Goal: Task Accomplishment & Management: Complete application form

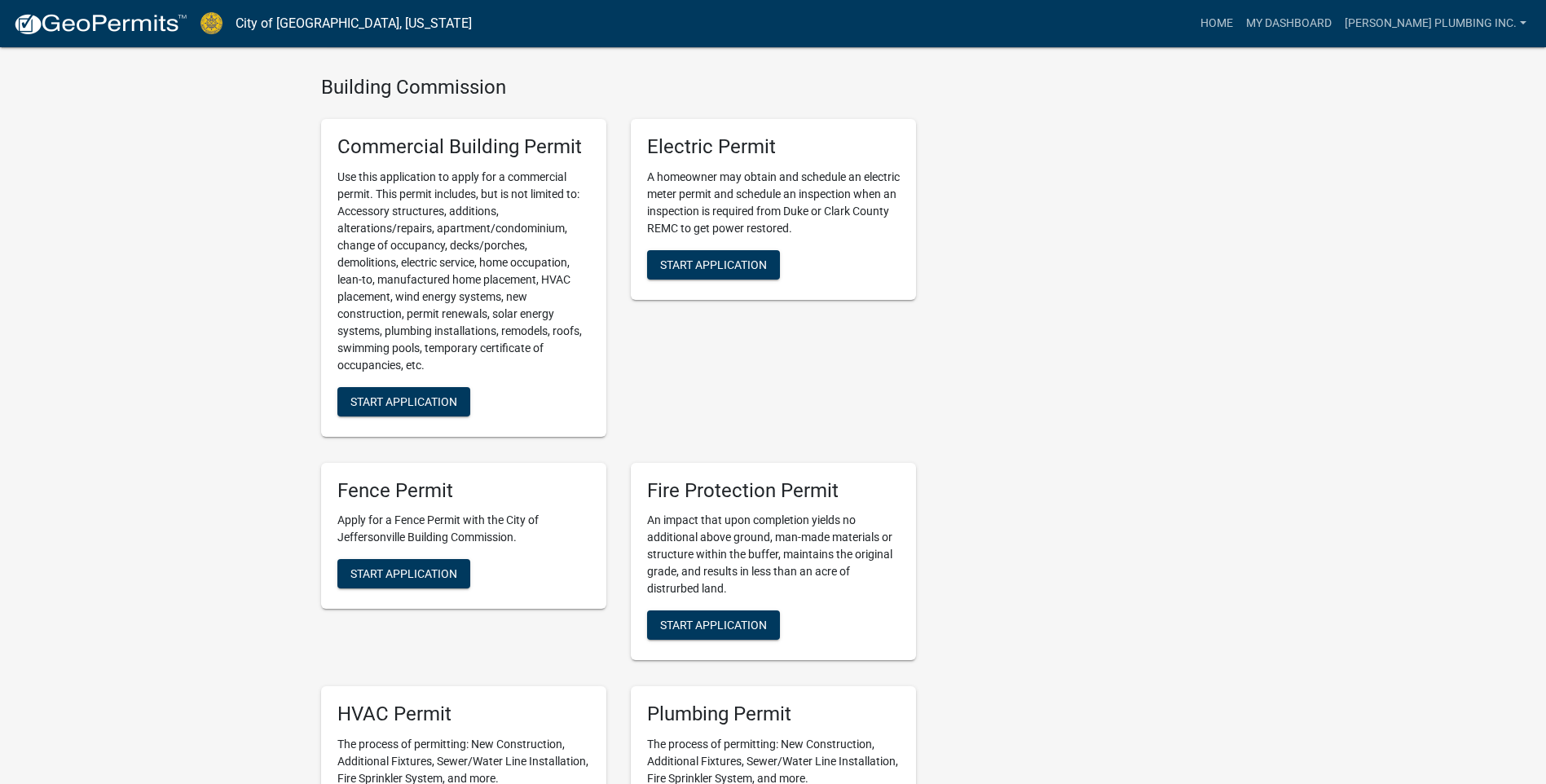
scroll to position [815, 0]
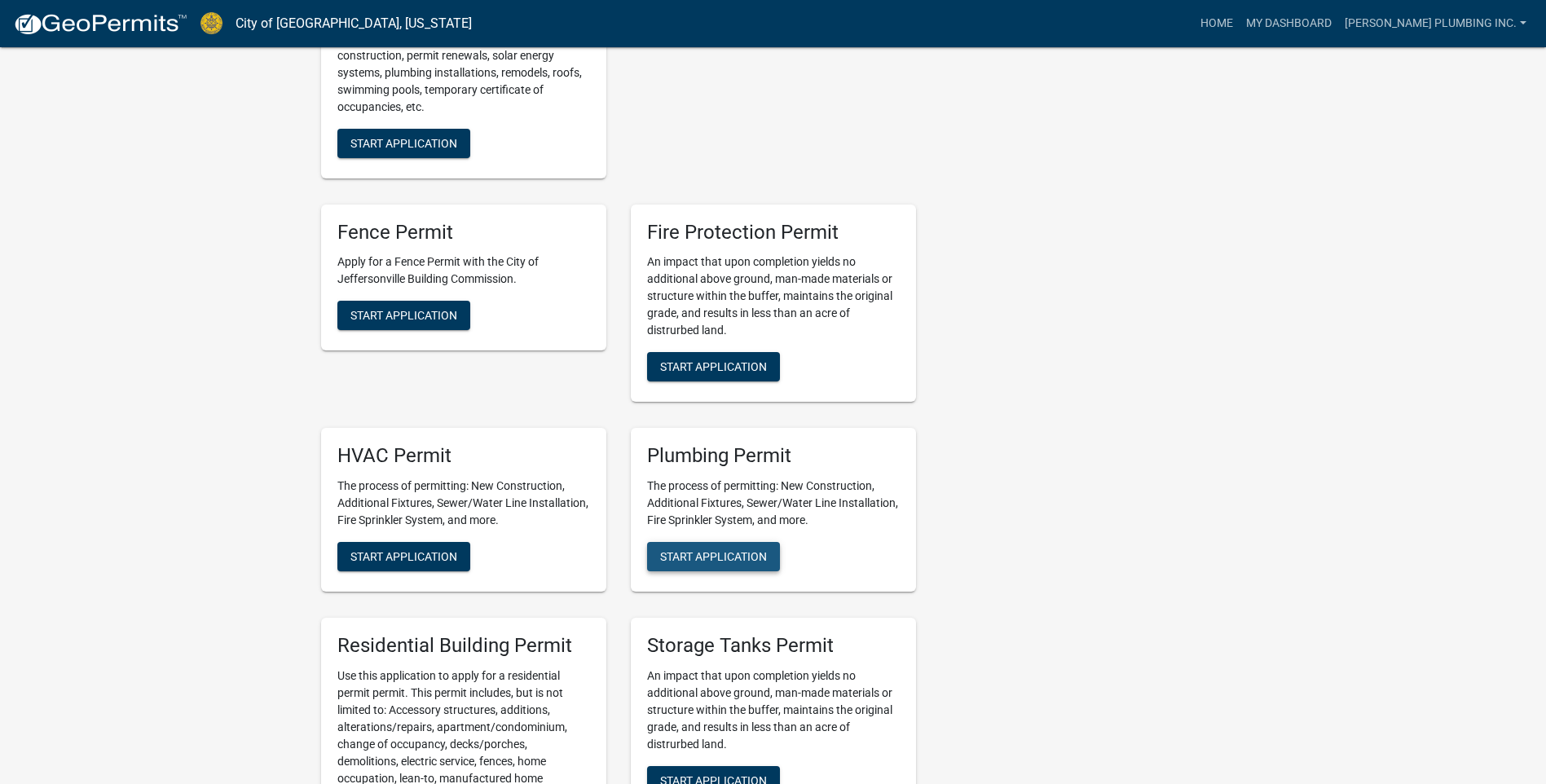
click at [713, 550] on span "Start Application" at bounding box center [713, 557] width 107 height 13
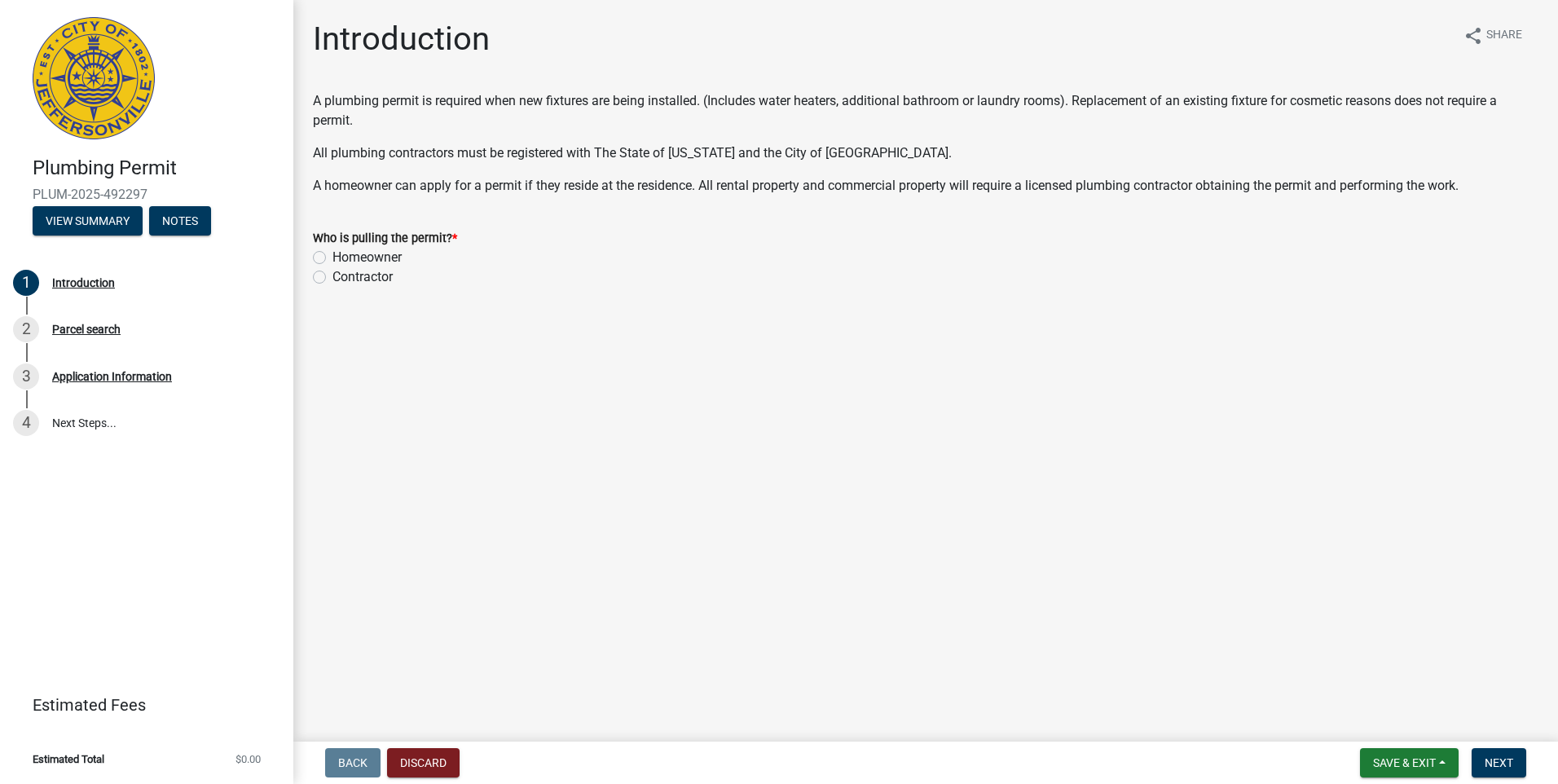
drag, startPoint x: 318, startPoint y: 274, endPoint x: 436, endPoint y: 307, distance: 122.5
click at [332, 277] on label "Contractor" at bounding box center [362, 276] width 61 height 19
click at [332, 277] on input "Contractor" at bounding box center [337, 272] width 11 height 11
radio input "true"
click at [1499, 759] on span "Next" at bounding box center [1499, 763] width 29 height 13
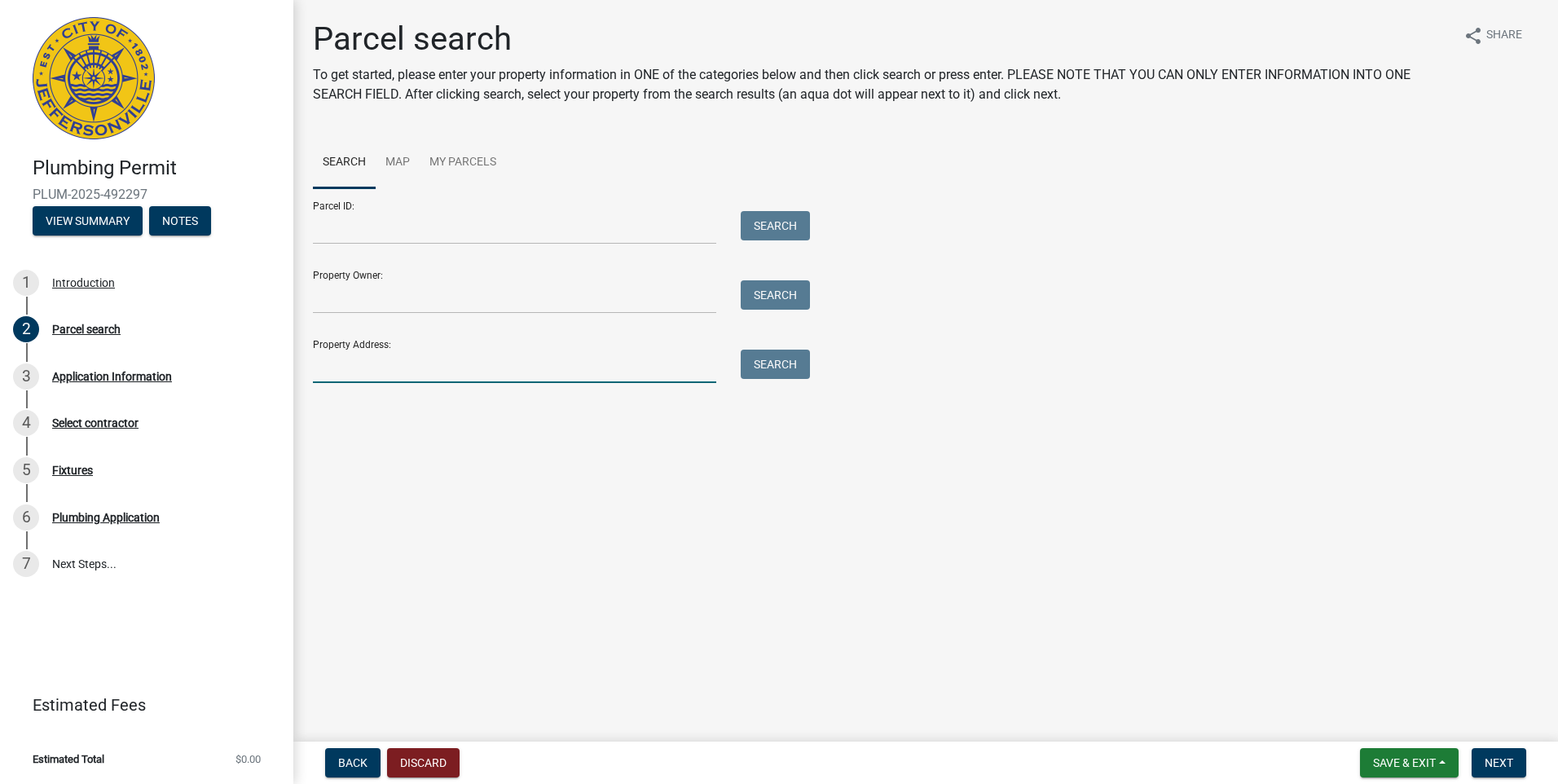
click at [338, 359] on input "Property Address:" at bounding box center [515, 366] width 404 height 34
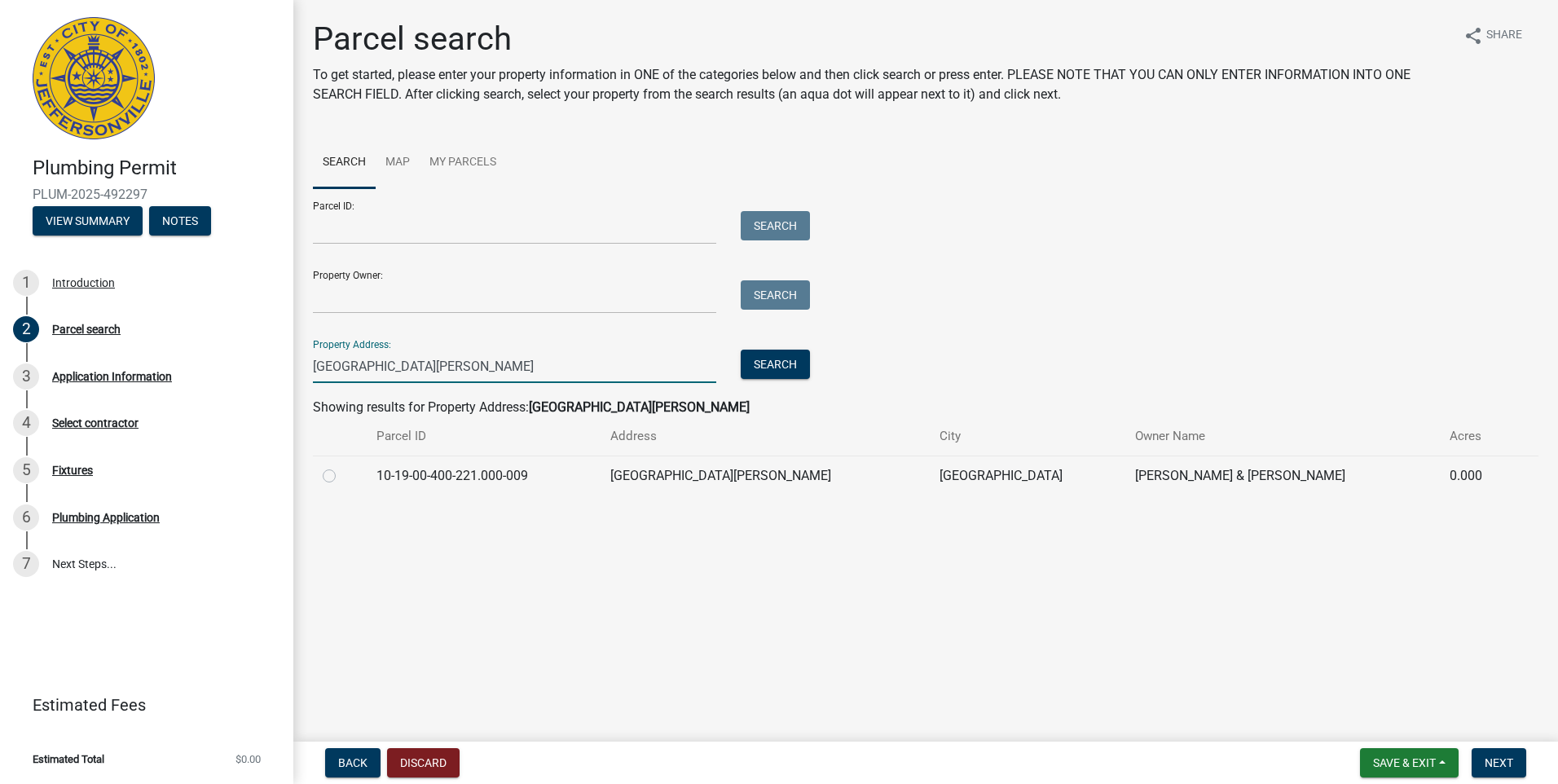
type input "[GEOGRAPHIC_DATA][PERSON_NAME]"
click at [342, 466] on label at bounding box center [342, 466] width 0 height 0
click at [342, 475] on input "radio" at bounding box center [347, 471] width 11 height 11
radio input "true"
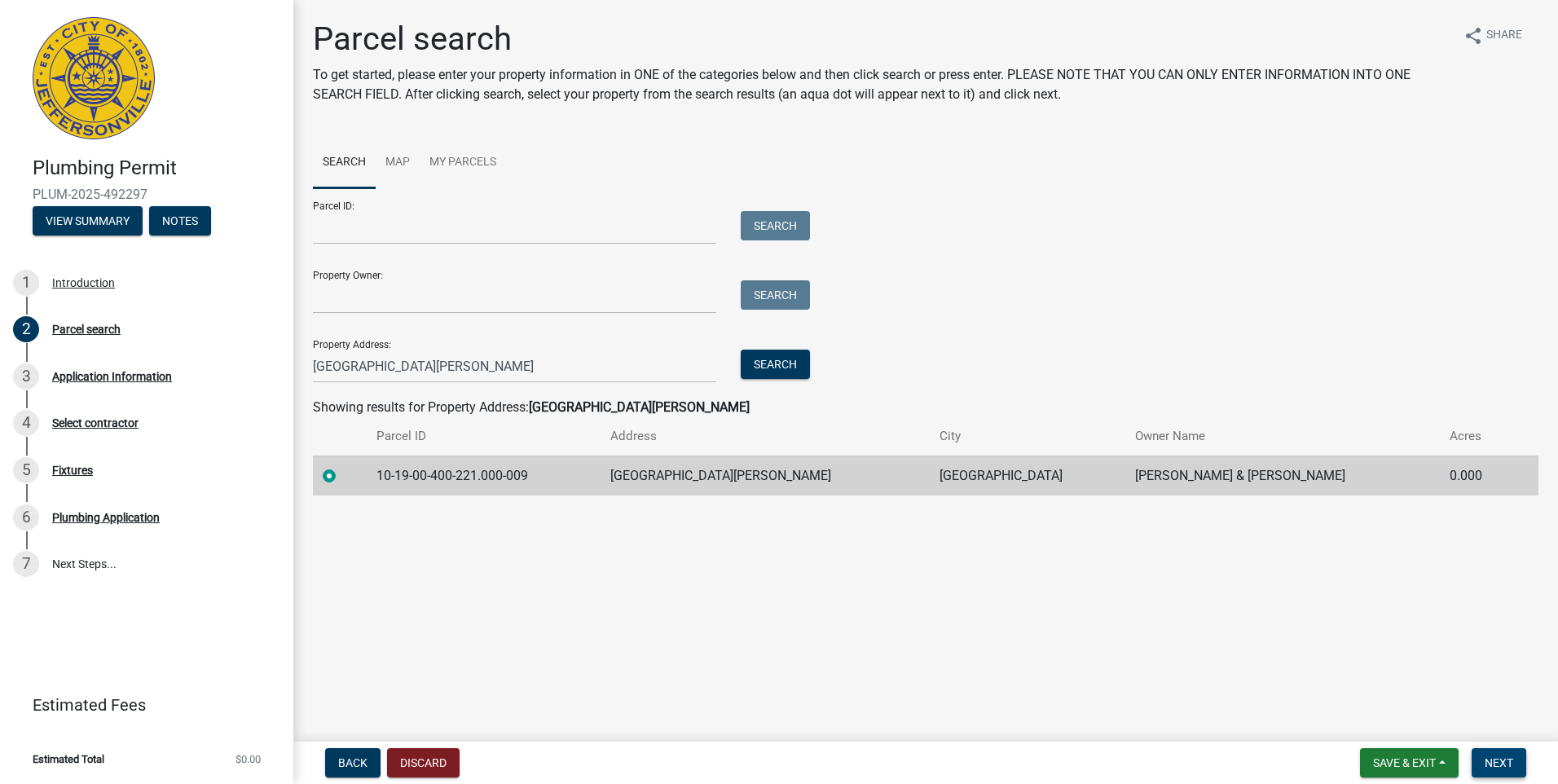
click at [1514, 768] on button "Next" at bounding box center [1499, 762] width 55 height 29
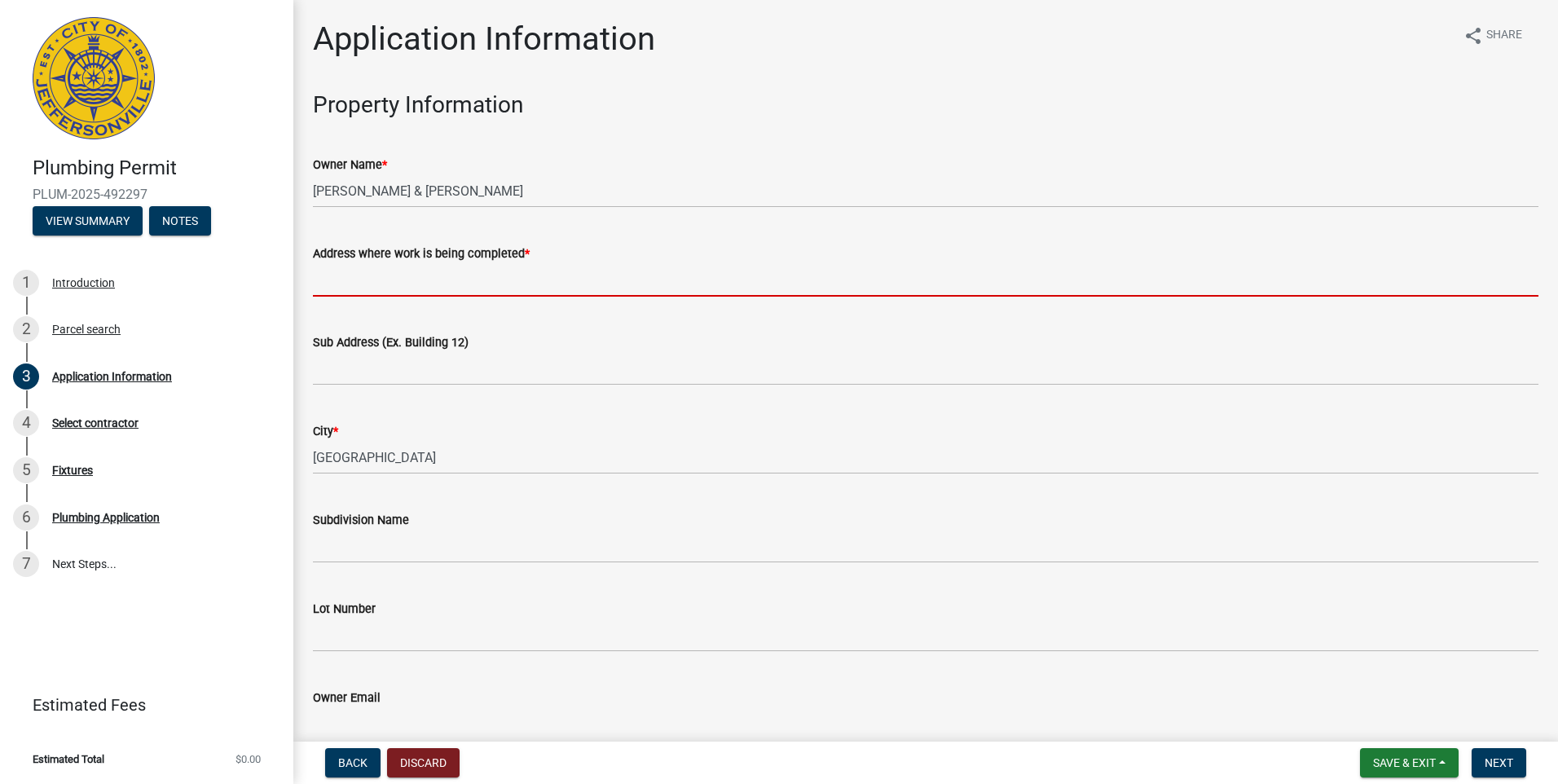
click at [329, 283] on input "Address where work is being completed *" at bounding box center [926, 279] width 1226 height 34
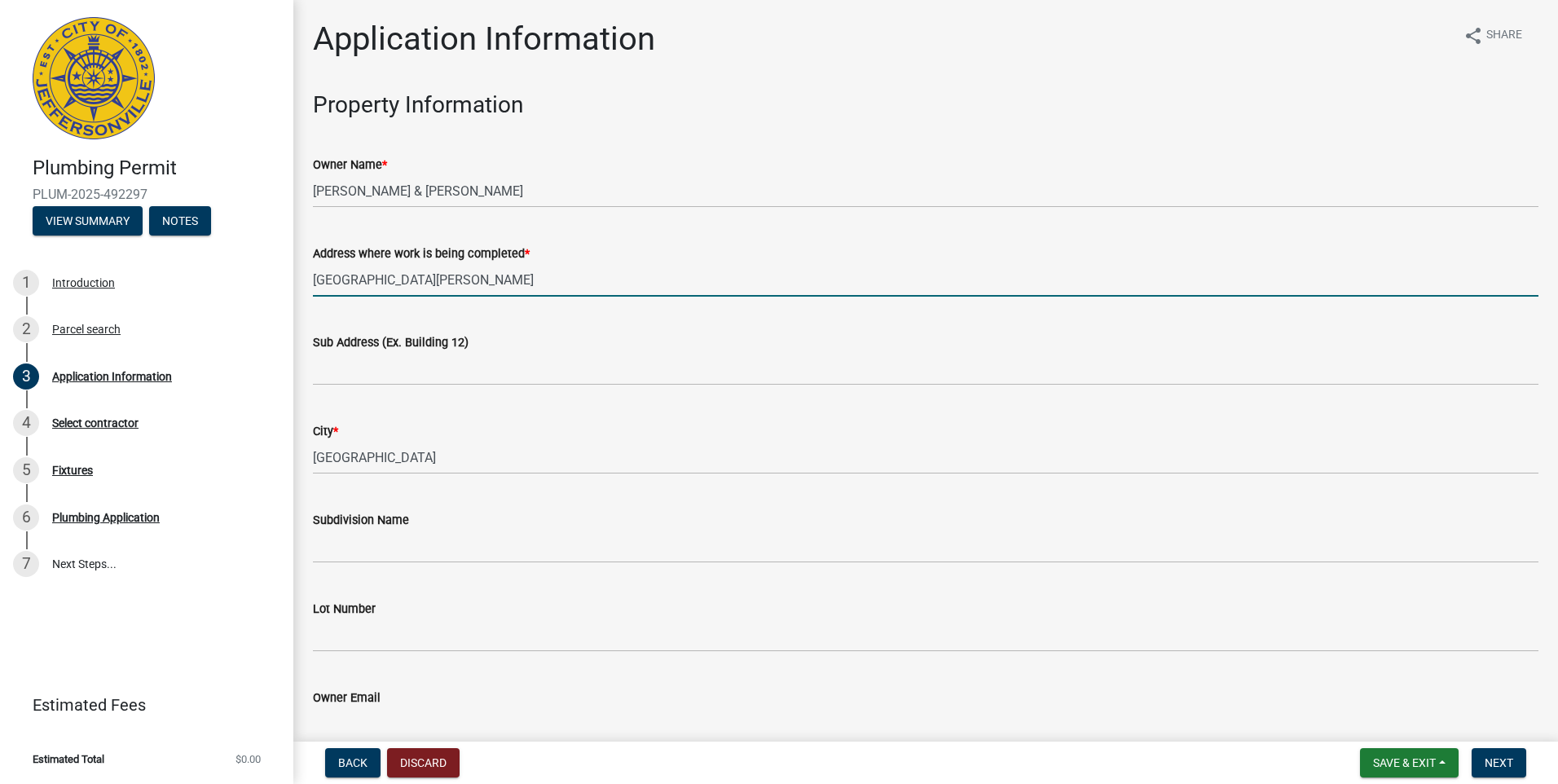
type input "[GEOGRAPHIC_DATA][PERSON_NAME]"
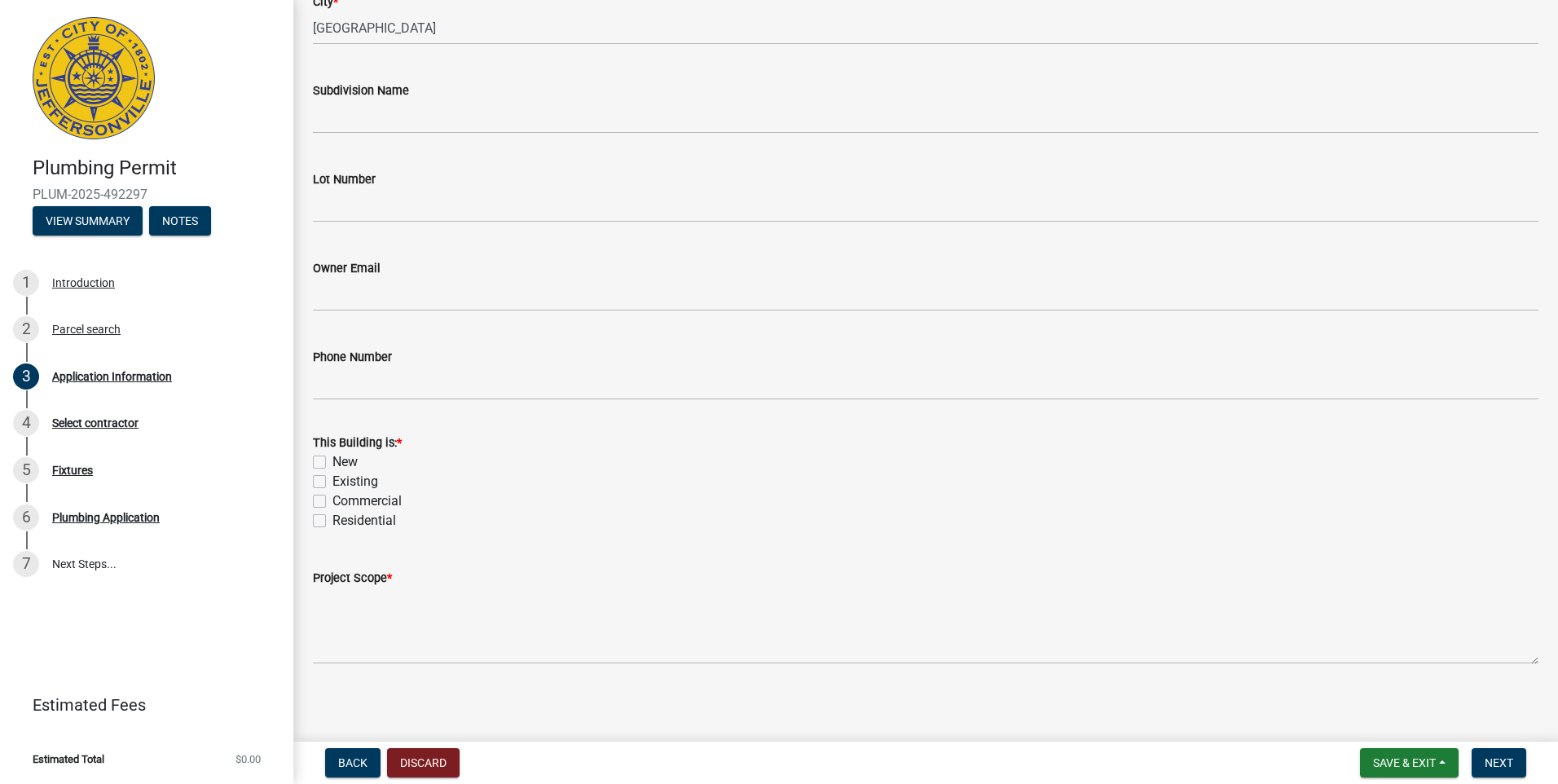
scroll to position [435, 0]
drag, startPoint x: 320, startPoint y: 471, endPoint x: 335, endPoint y: 529, distance: 59.9
click at [332, 478] on label "Existing" at bounding box center [355, 476] width 45 height 19
click at [332, 477] on input "Existing" at bounding box center [337, 471] width 11 height 11
checkbox input "true"
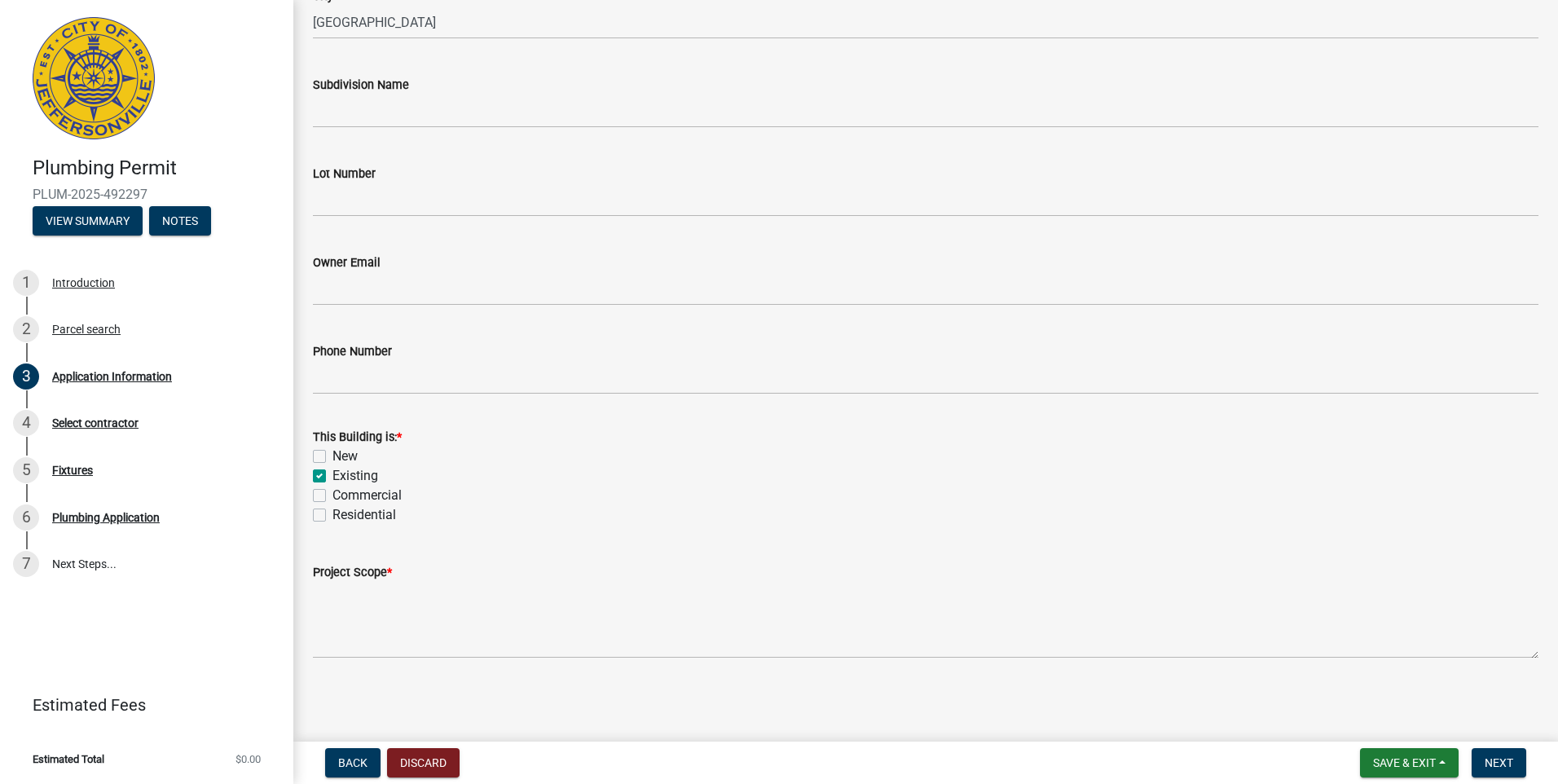
checkbox input "false"
checkbox input "true"
checkbox input "false"
click at [332, 516] on label "Residential" at bounding box center [364, 514] width 64 height 19
click at [332, 515] on input "Residential" at bounding box center [337, 510] width 11 height 11
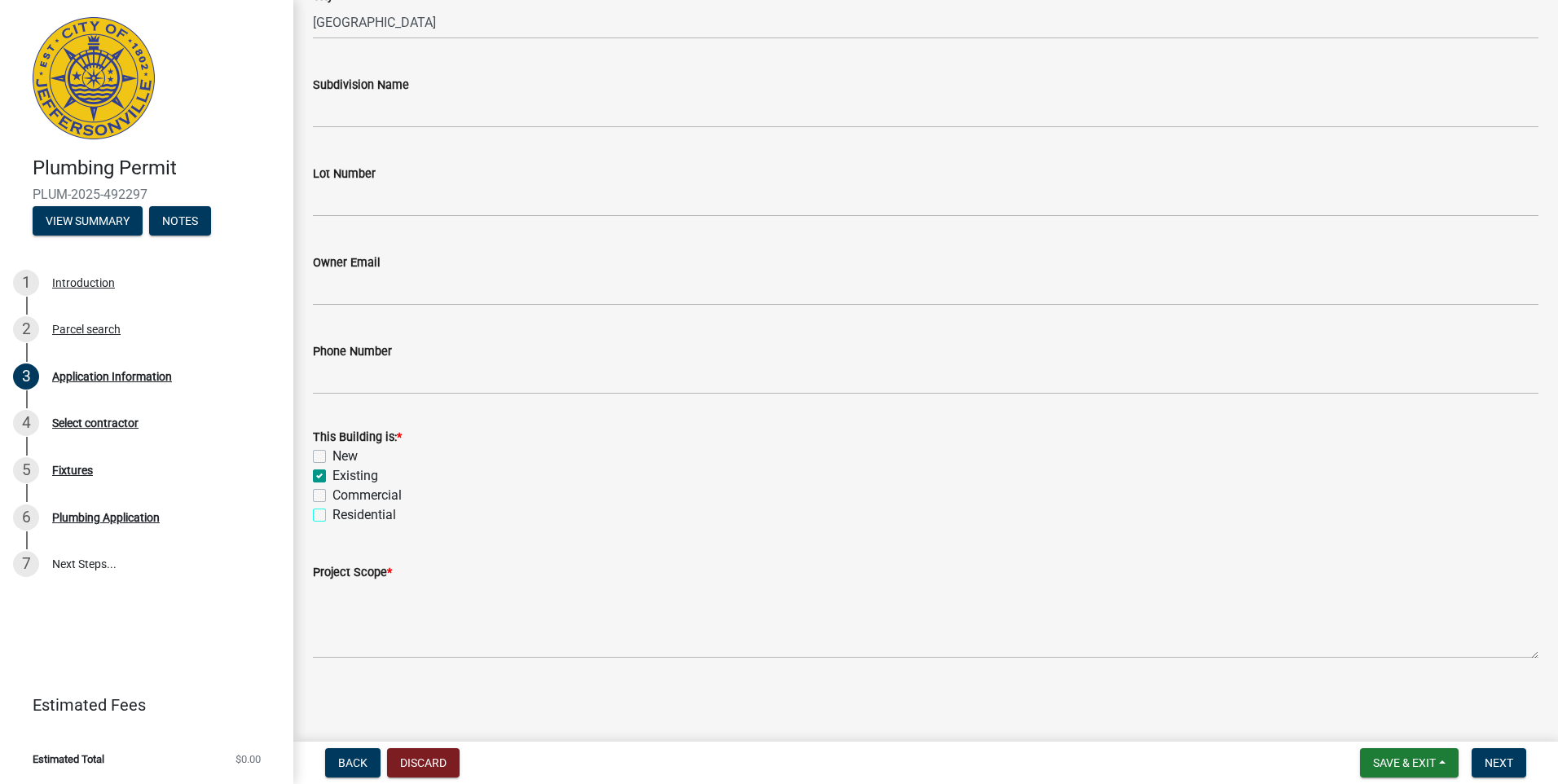
checkbox input "true"
checkbox input "false"
checkbox input "true"
checkbox input "false"
checkbox input "true"
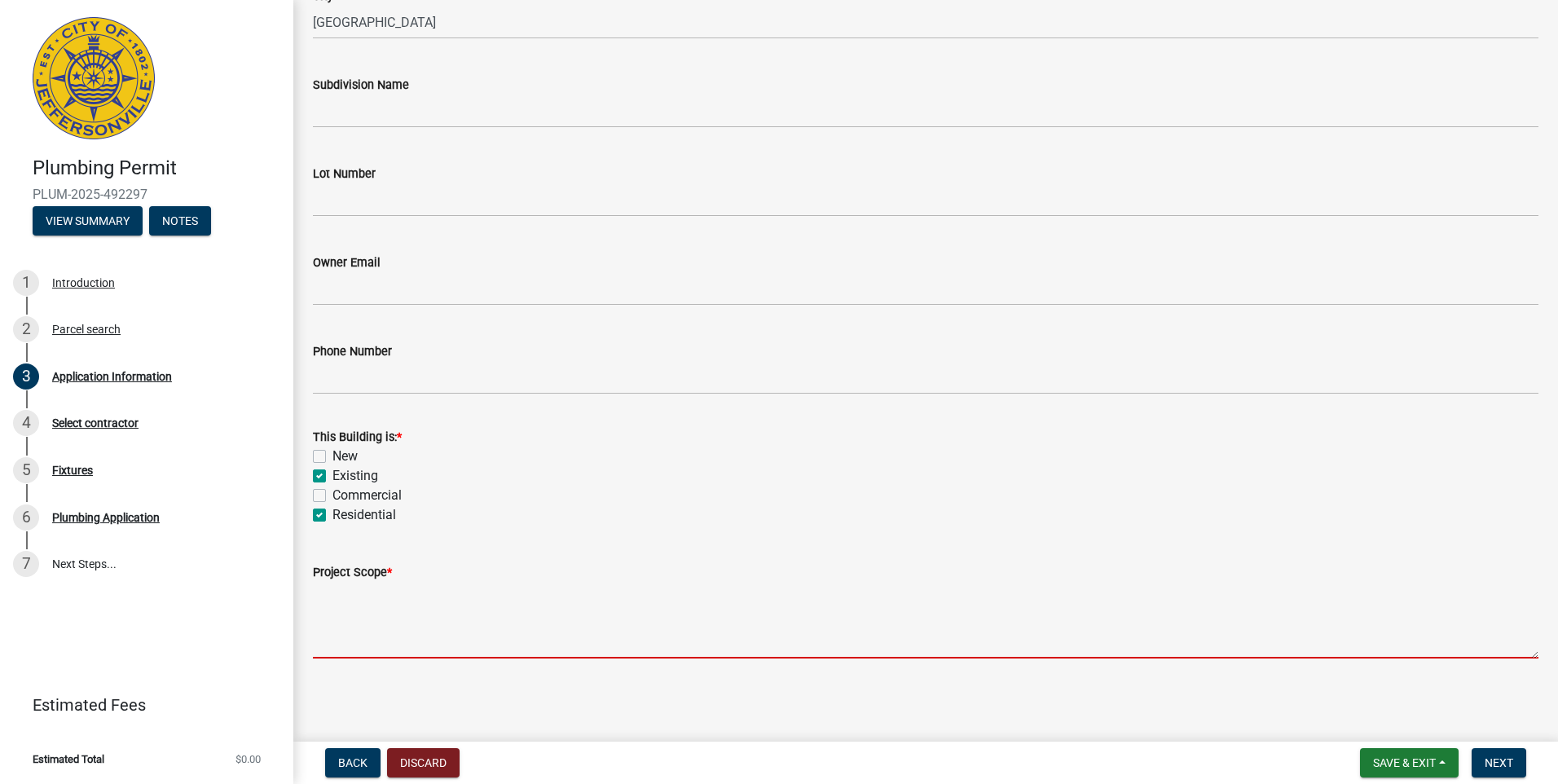
click at [352, 622] on textarea "Project Scope *" at bounding box center [926, 620] width 1226 height 77
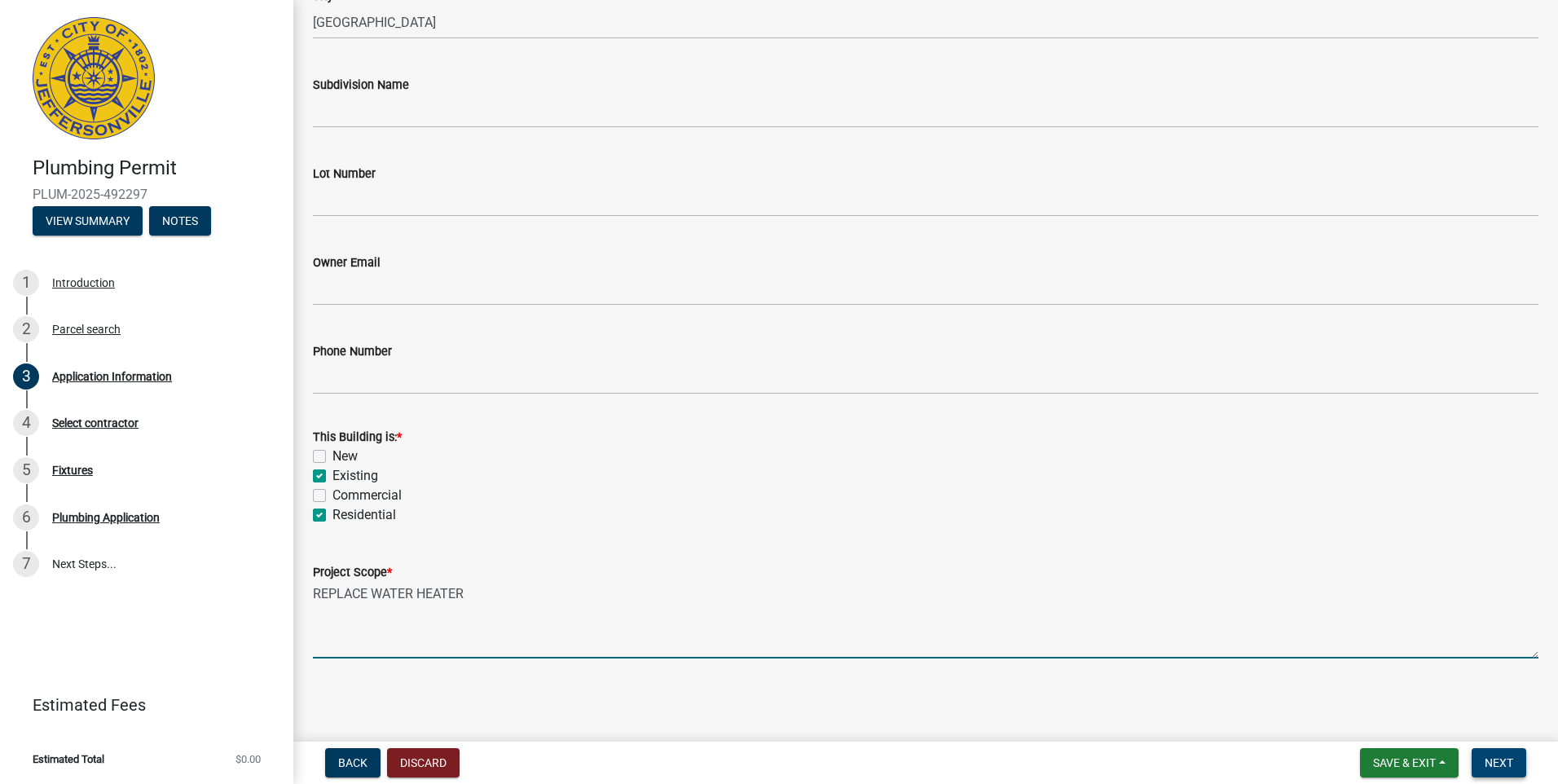
type textarea "REPLACE WATER HEATER"
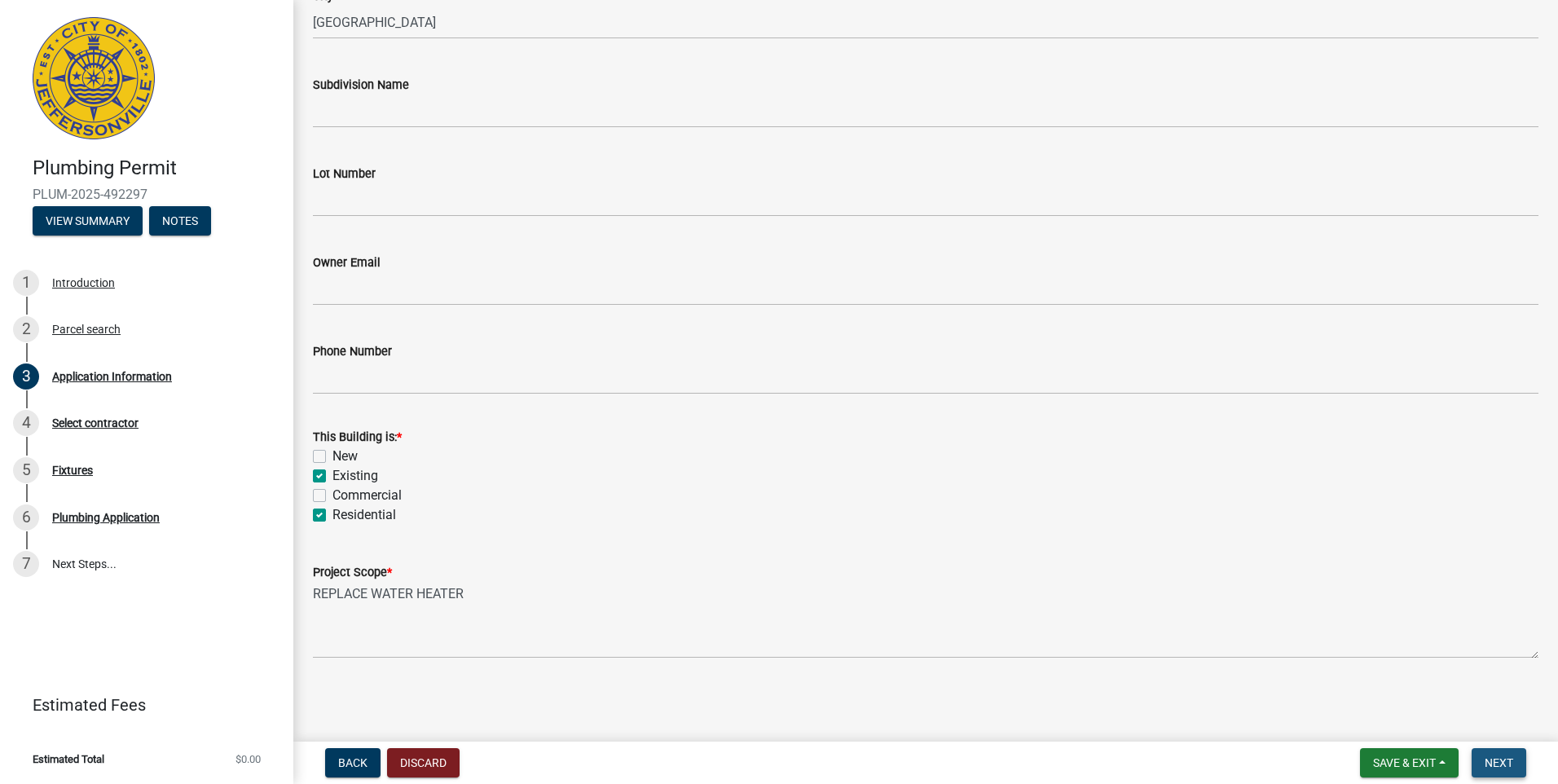
click at [1502, 753] on button "Next" at bounding box center [1499, 762] width 55 height 29
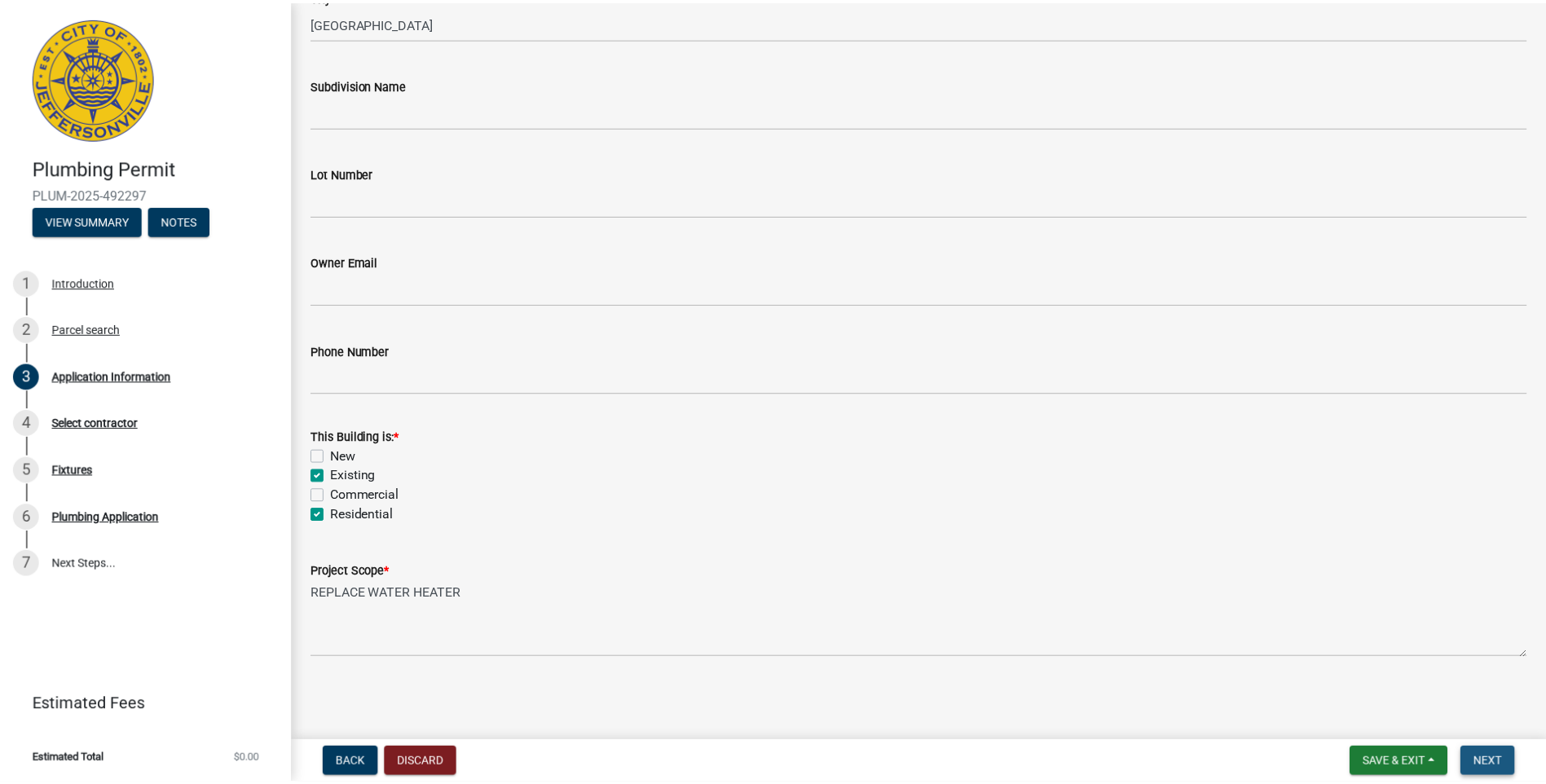
scroll to position [0, 0]
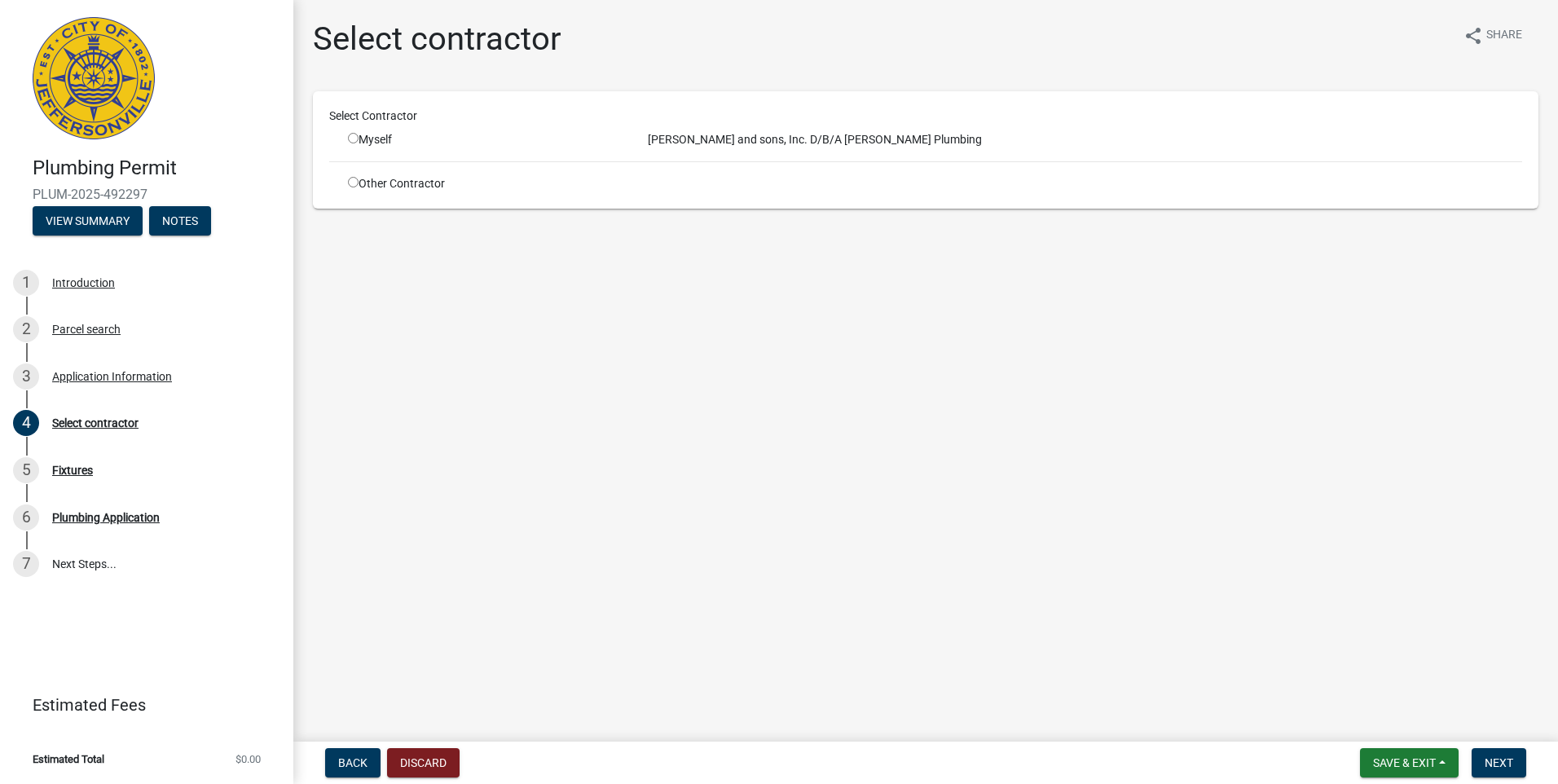
drag, startPoint x: 353, startPoint y: 137, endPoint x: 726, endPoint y: 256, distance: 391.5
click at [353, 138] on input "radio" at bounding box center [353, 138] width 11 height 11
radio input "true"
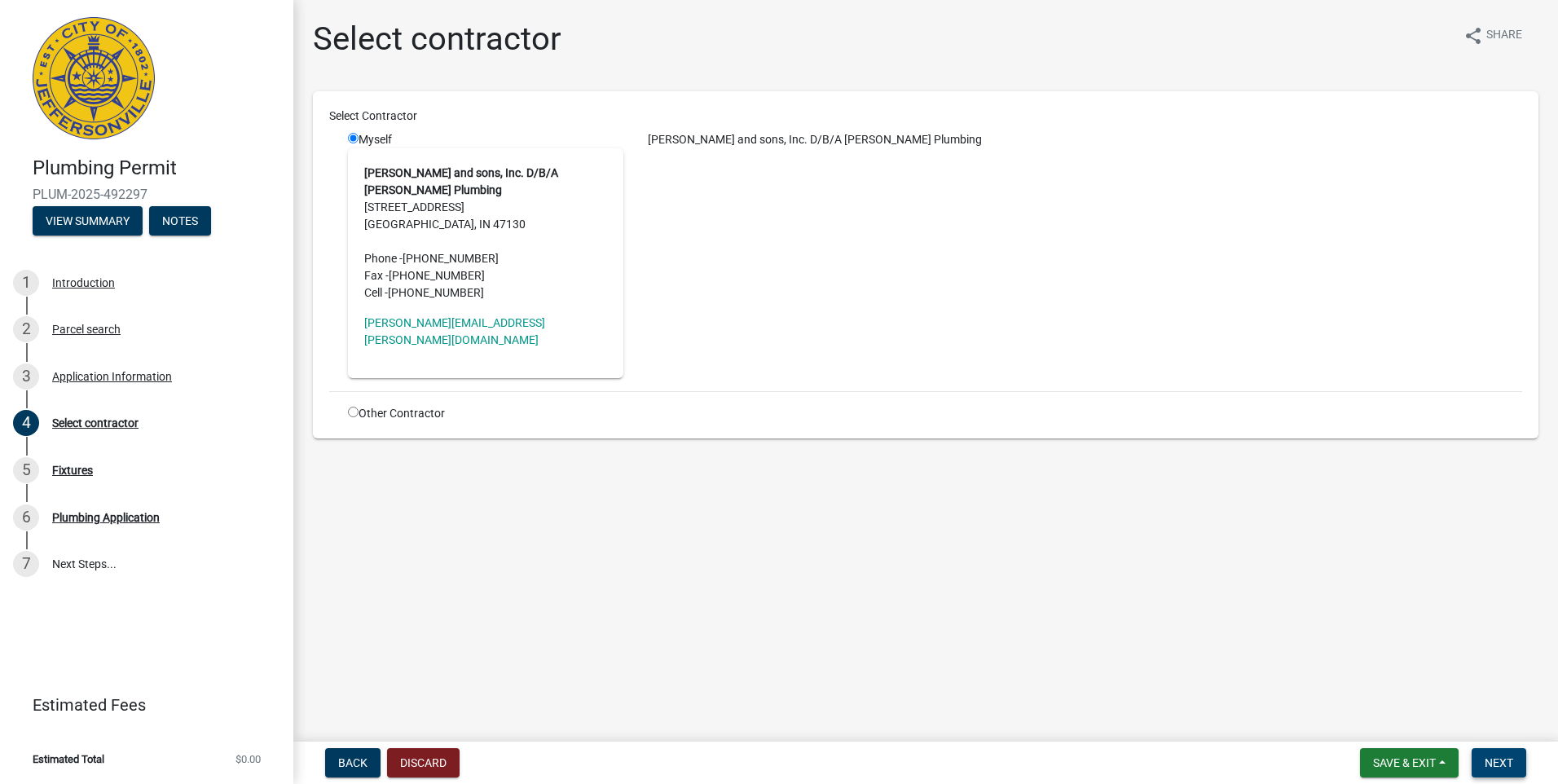
click at [1497, 758] on span "Next" at bounding box center [1499, 763] width 29 height 13
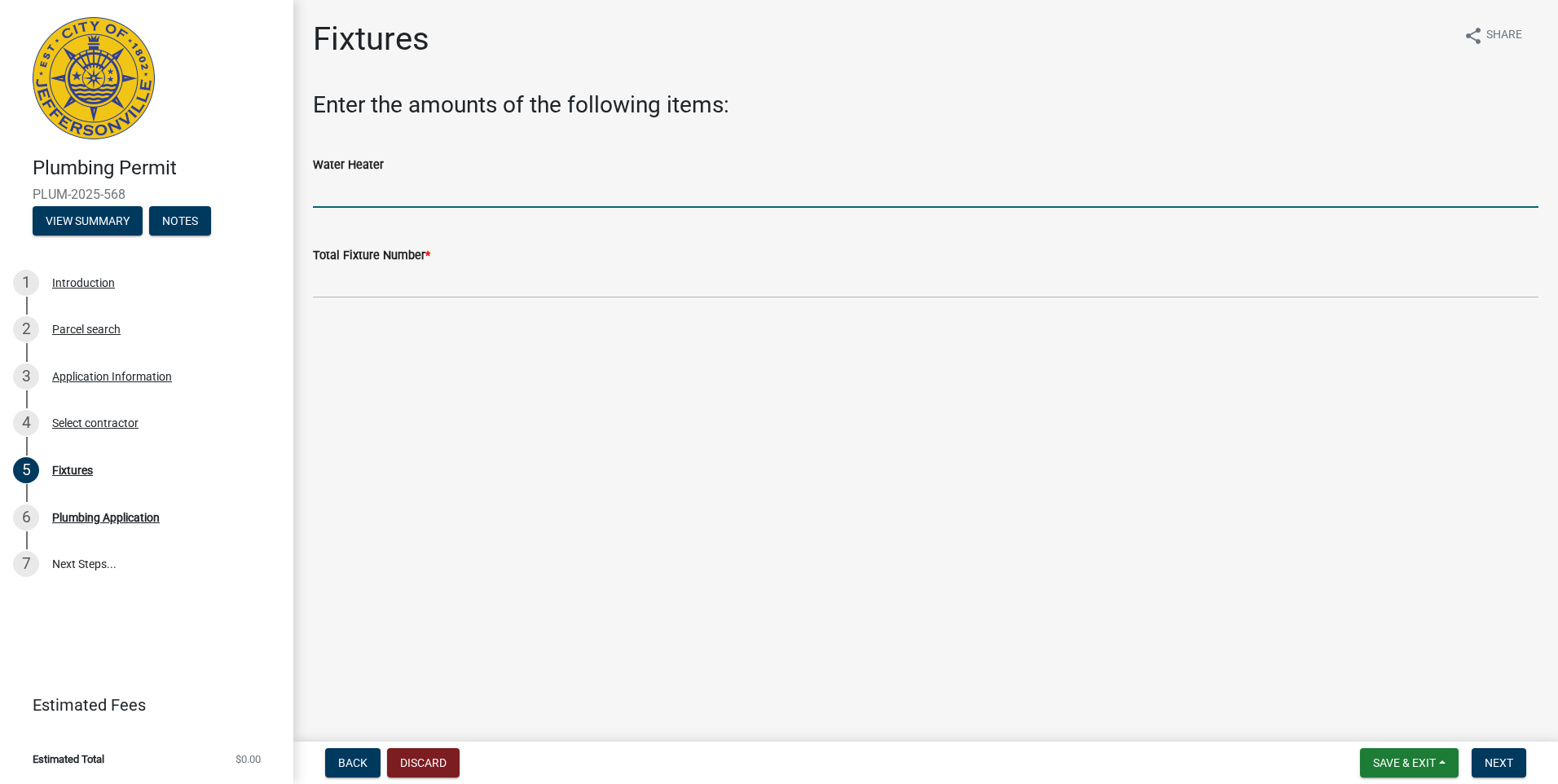
click at [352, 195] on input "text" at bounding box center [926, 191] width 1226 height 34
type input "1"
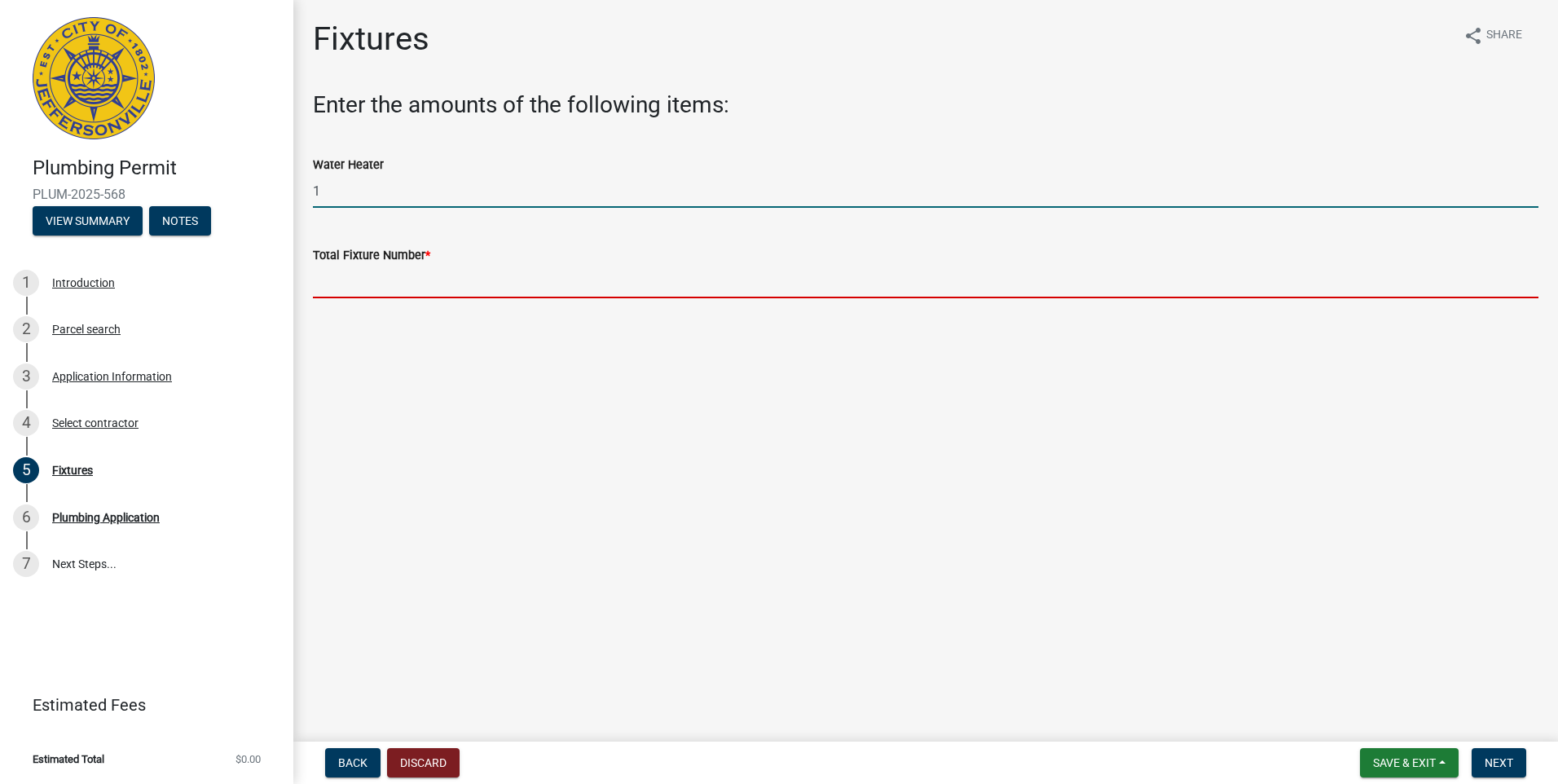
type input "1"
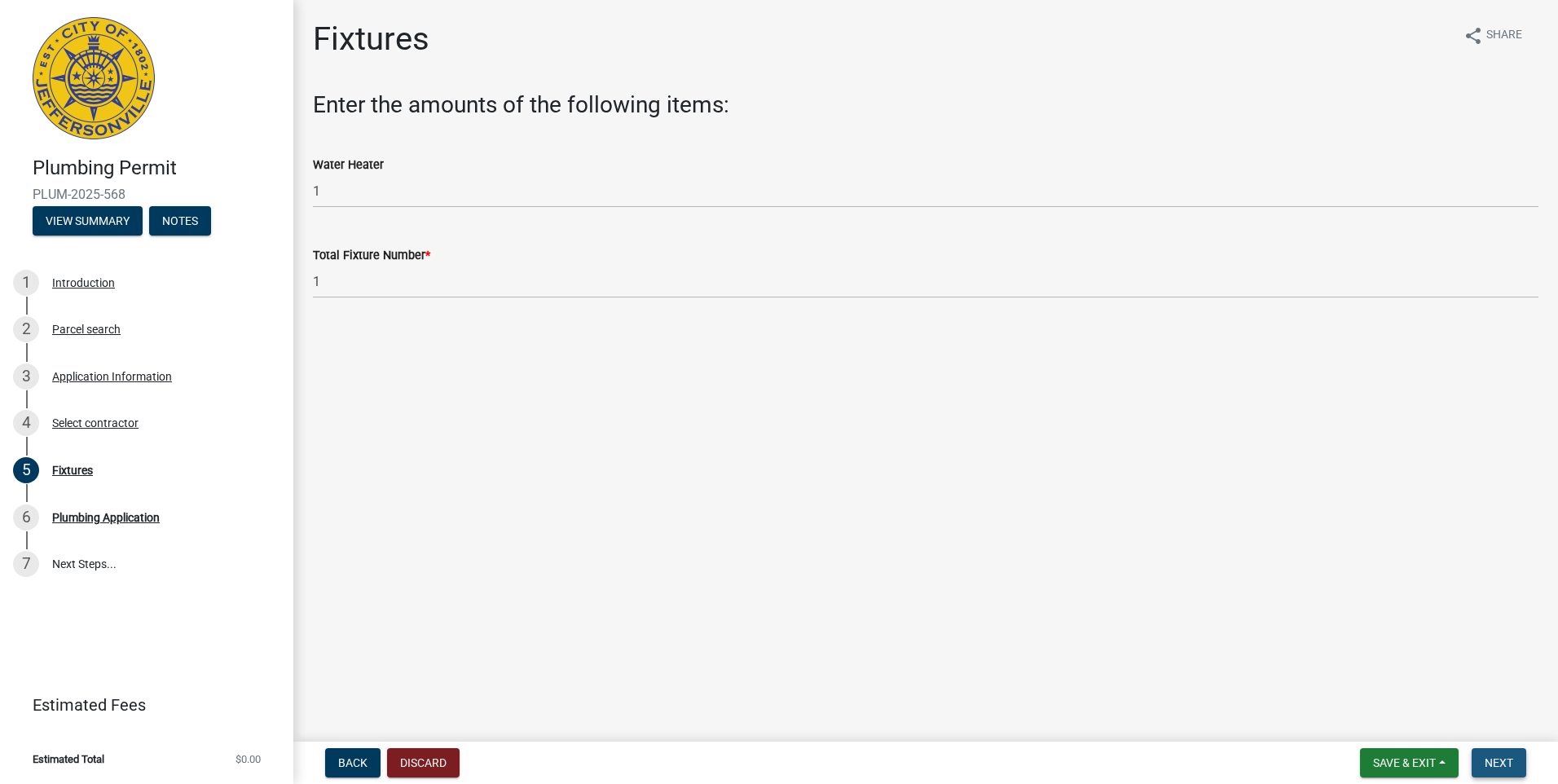
click at [1488, 756] on span "Next" at bounding box center [1499, 763] width 29 height 13
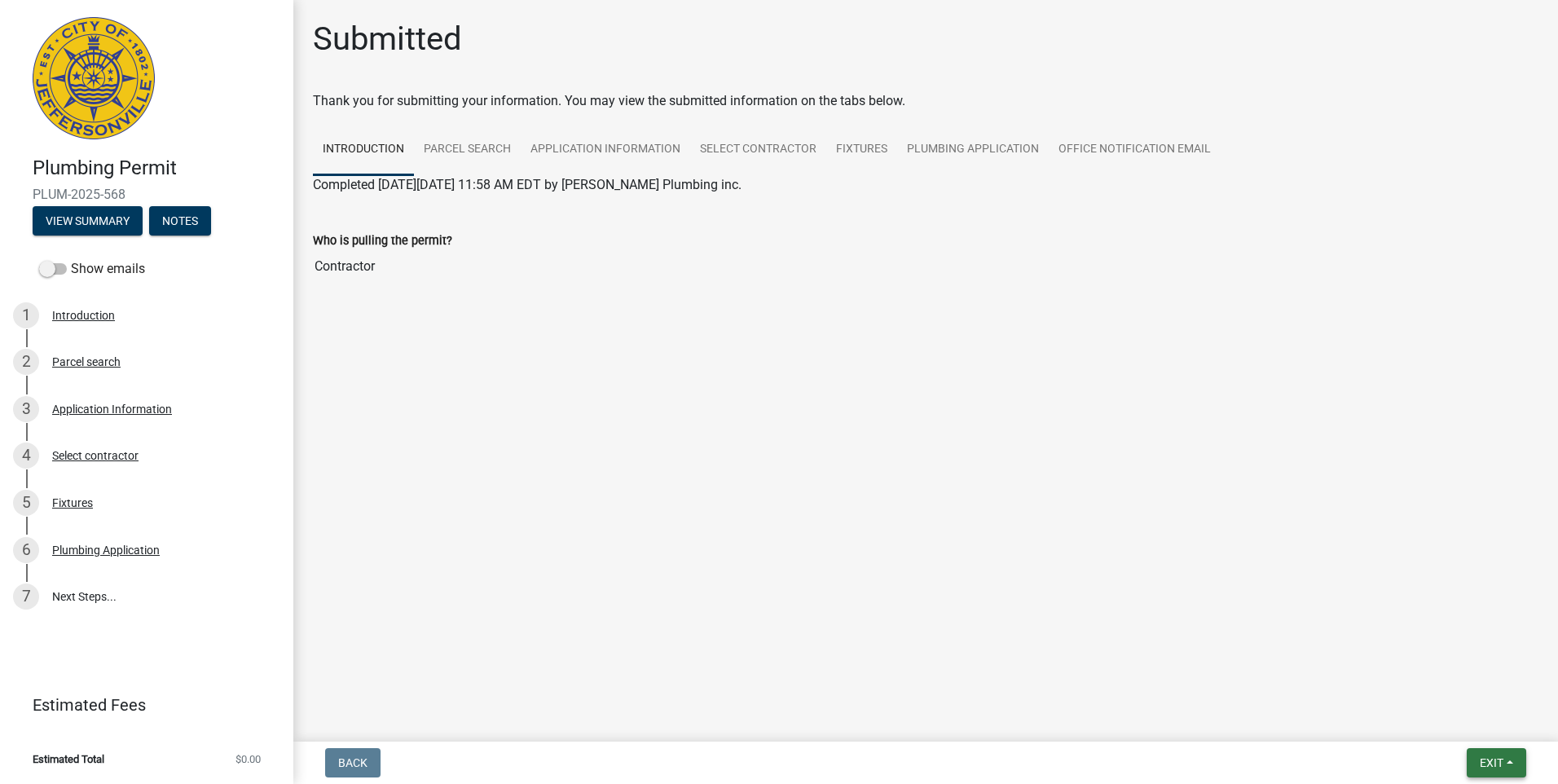
click at [1519, 767] on button "Exit" at bounding box center [1497, 762] width 60 height 29
click at [1456, 721] on button "Save & Exit" at bounding box center [1461, 719] width 130 height 39
